Goal: Use online tool/utility: Utilize a website feature to perform a specific function

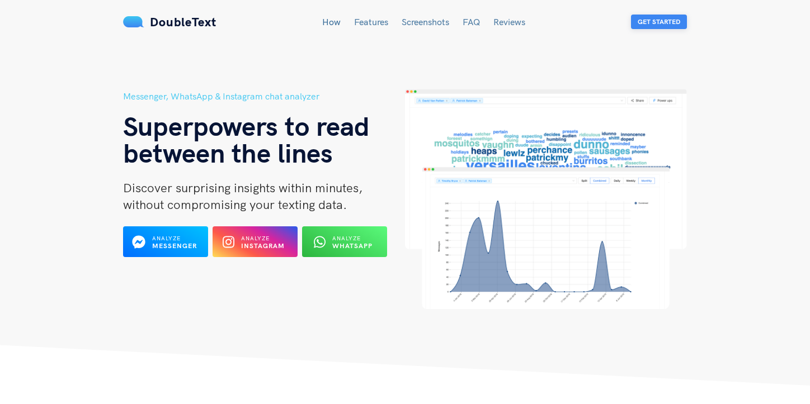
click at [671, 20] on button "Get Started" at bounding box center [659, 22] width 56 height 15
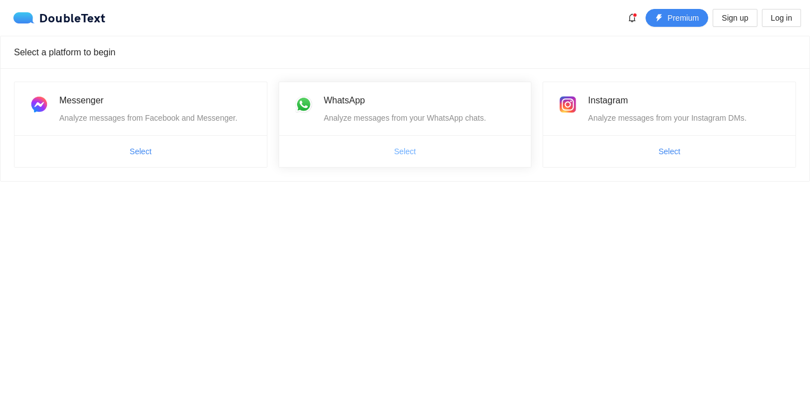
click at [422, 159] on button "Select" at bounding box center [405, 152] width 40 height 18
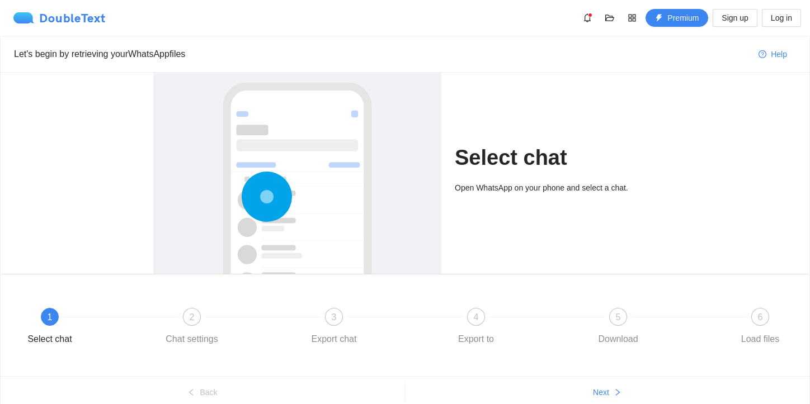
click at [21, 20] on img at bounding box center [26, 17] width 26 height 11
